Goal: Understand process/instructions: Learn how to perform a task or action

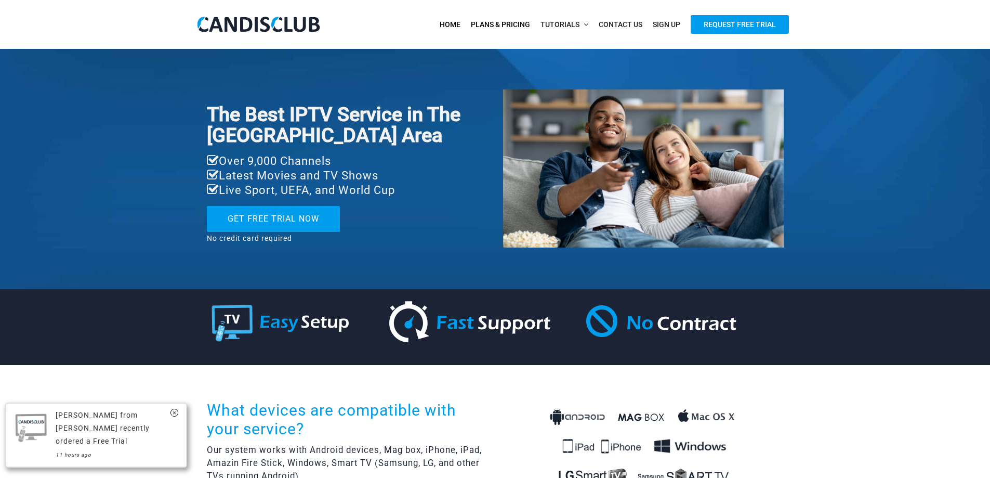
click at [492, 22] on span "Plans & Pricing" at bounding box center [500, 24] width 59 height 8
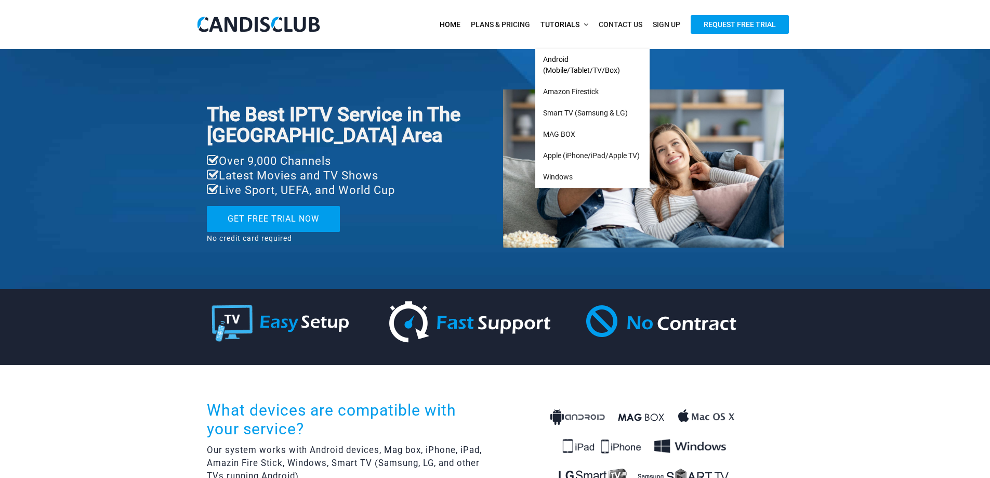
click at [565, 62] on span "Android (Mobile/Tablet/TV/Box)" at bounding box center [581, 64] width 77 height 19
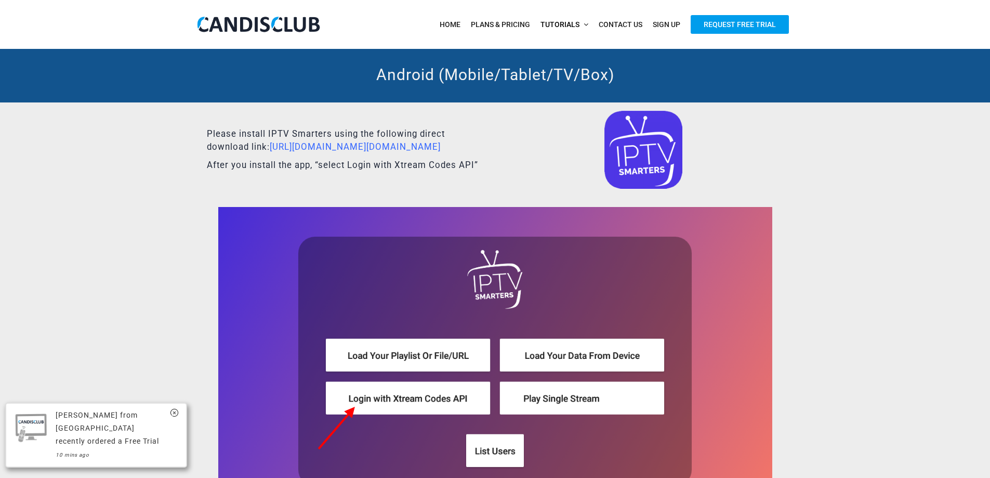
click at [131, 266] on div "Please install IPTV Smarters using the following direct download link: https://…" at bounding box center [495, 483] width 1006 height 763
